Goal: Task Accomplishment & Management: Use online tool/utility

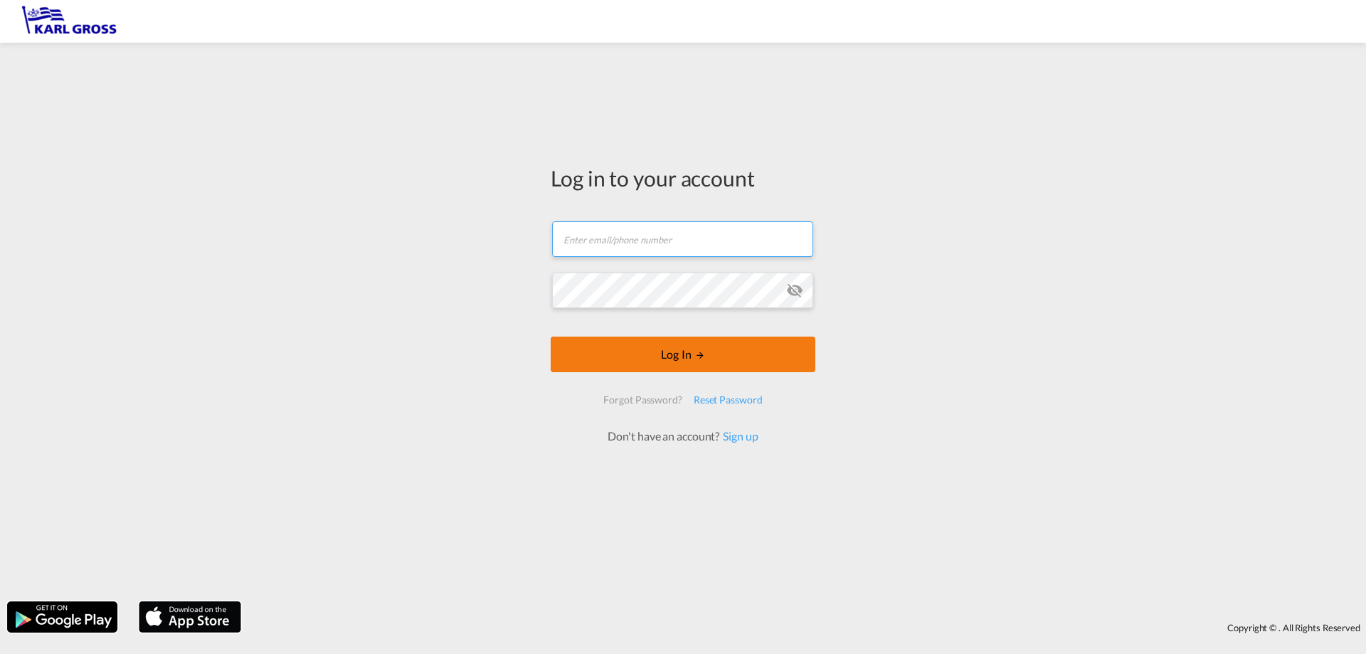
type input "[EMAIL_ADDRESS][DOMAIN_NAME]"
click at [696, 355] on md-icon "LOGIN" at bounding box center [700, 355] width 10 height 10
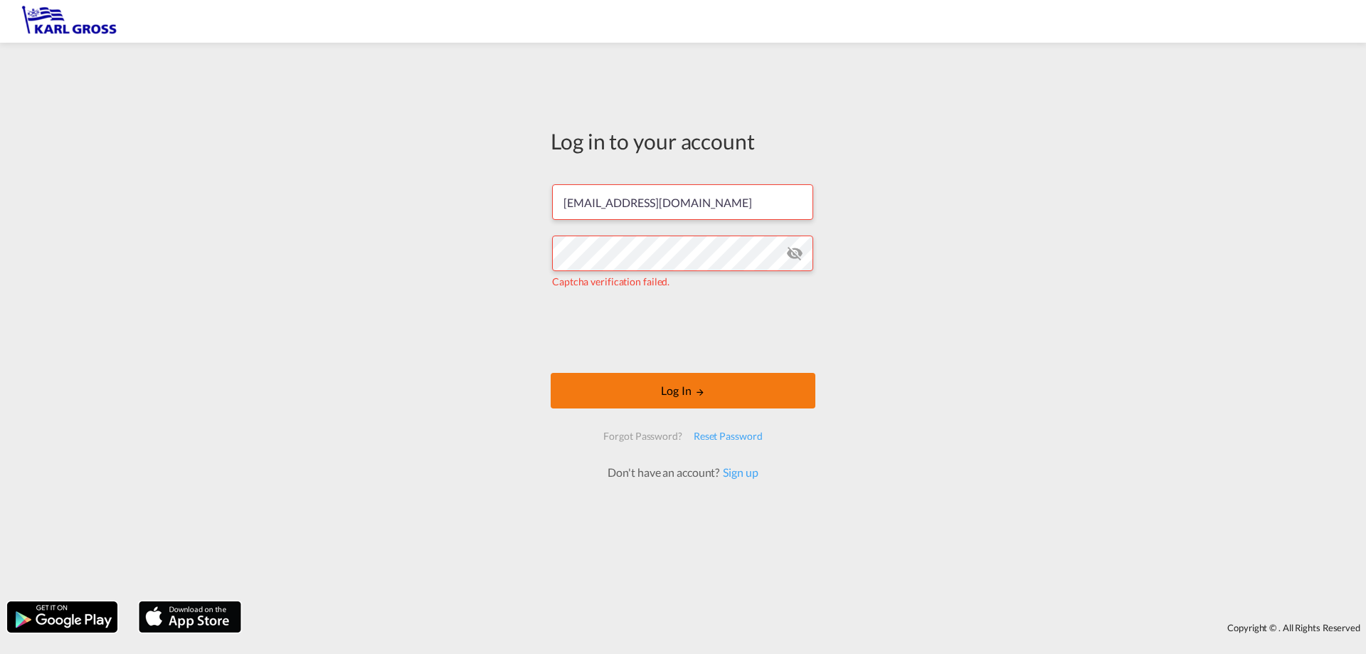
click at [743, 384] on button "Log In" at bounding box center [683, 391] width 265 height 36
